Goal: Find specific fact: Find specific fact

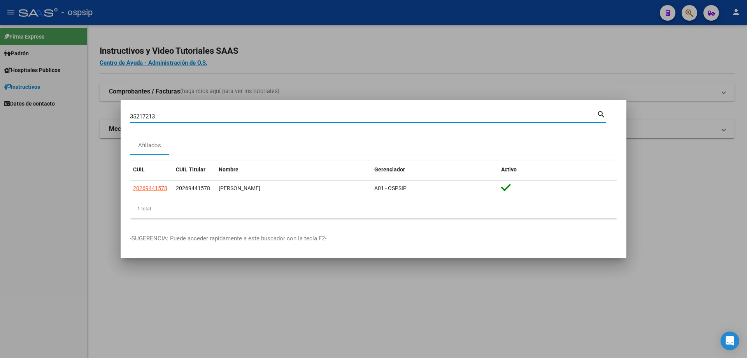
type input "35217213"
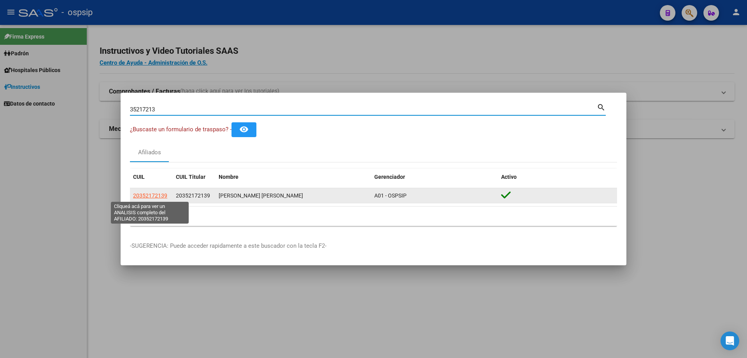
click at [152, 198] on span "20352172139" at bounding box center [150, 195] width 34 height 6
type textarea "20352172139"
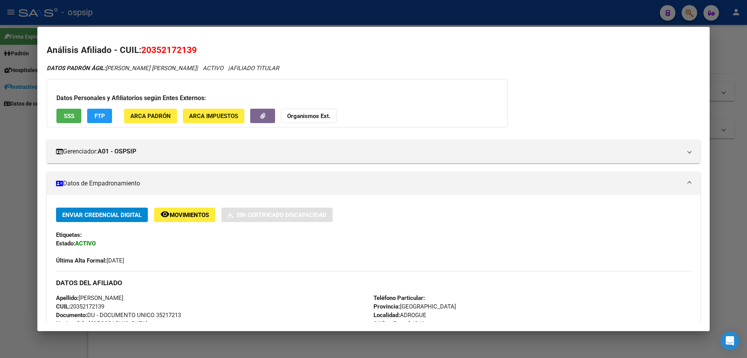
scroll to position [156, 0]
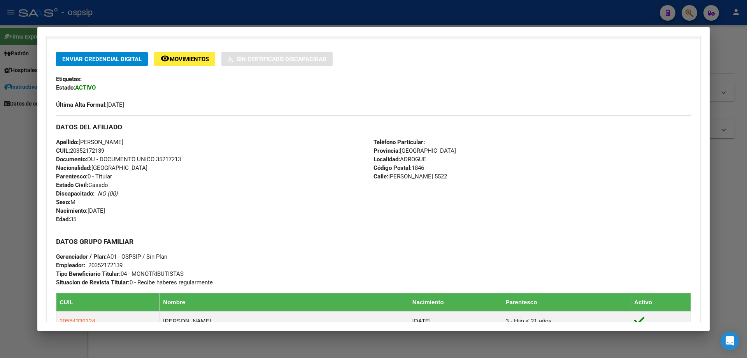
click at [164, 161] on span "Documento: DU - DOCUMENTO UNICO 35217213" at bounding box center [118, 159] width 125 height 7
copy span "35217213"
click at [185, 167] on div "Apellido: [PERSON_NAME] CUIL: 20352172139 Documento: DU - DOCUMENTO UNICO 35217…" at bounding box center [215, 181] width 318 height 86
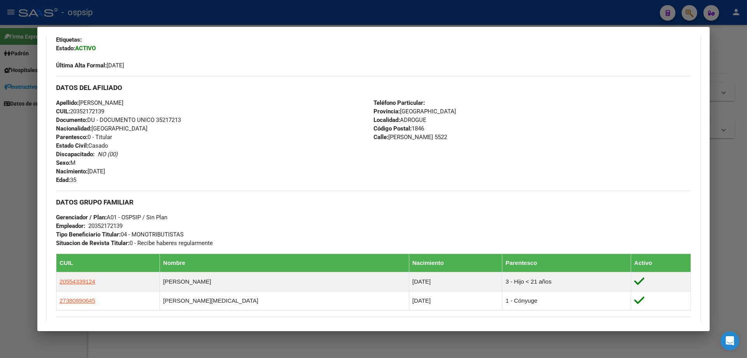
scroll to position [195, 0]
click at [170, 121] on span "Documento: DU - DOCUMENTO UNICO 35217213" at bounding box center [118, 120] width 125 height 7
copy span "35217213"
click at [185, 129] on div "Apellido: [PERSON_NAME] CUIL: 20352172139 Documento: DU - DOCUMENTO UNICO 35217…" at bounding box center [215, 142] width 318 height 86
